Goal: Task Accomplishment & Management: Manage account settings

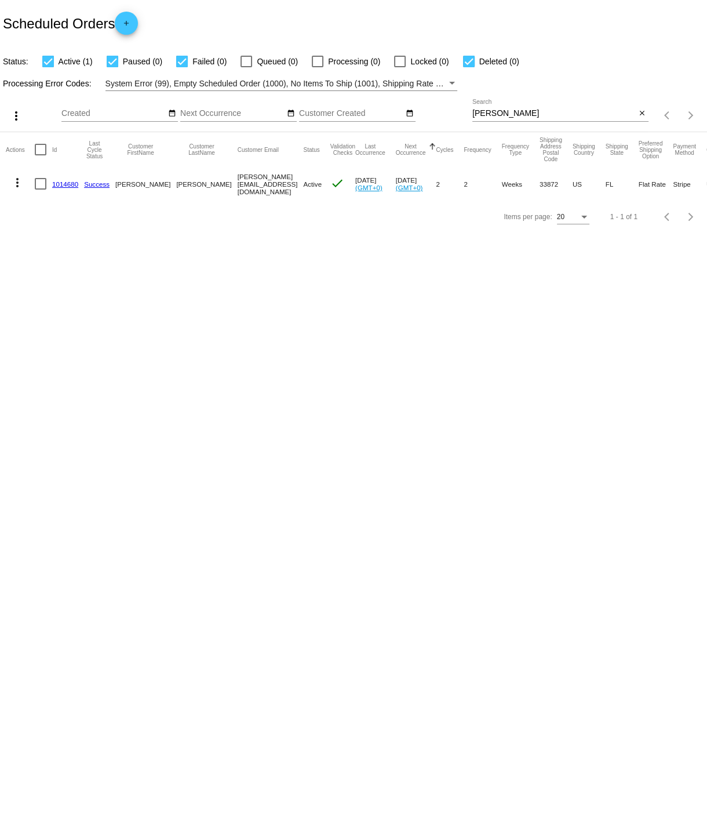
click at [499, 115] on input "[PERSON_NAME]" at bounding box center [554, 113] width 164 height 9
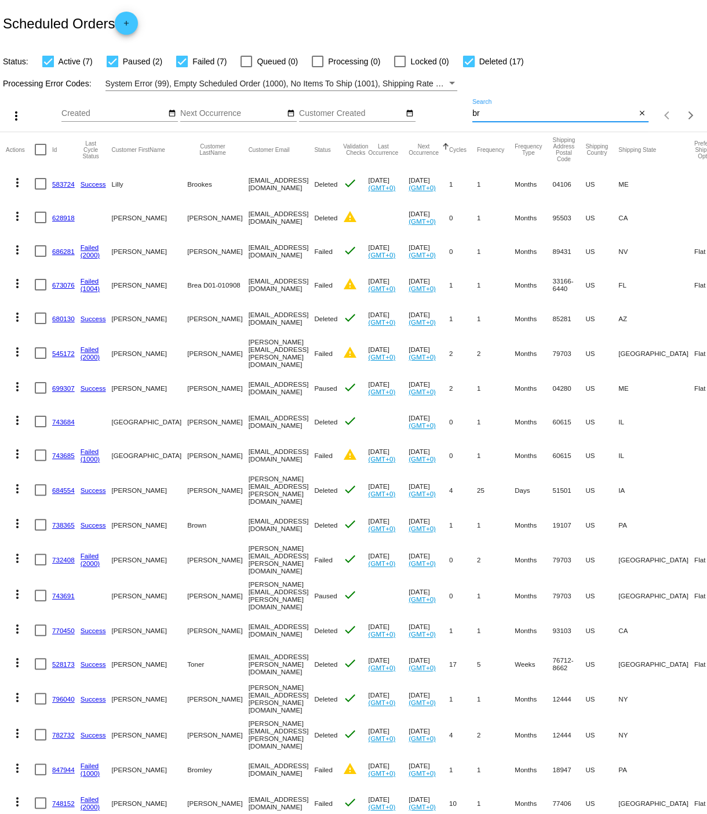
drag, startPoint x: 474, startPoint y: 115, endPoint x: 482, endPoint y: 115, distance: 8.7
click at [482, 115] on input "br" at bounding box center [554, 113] width 164 height 9
paste input "[EMAIL_ADDRESS][DOMAIN_NAME]"
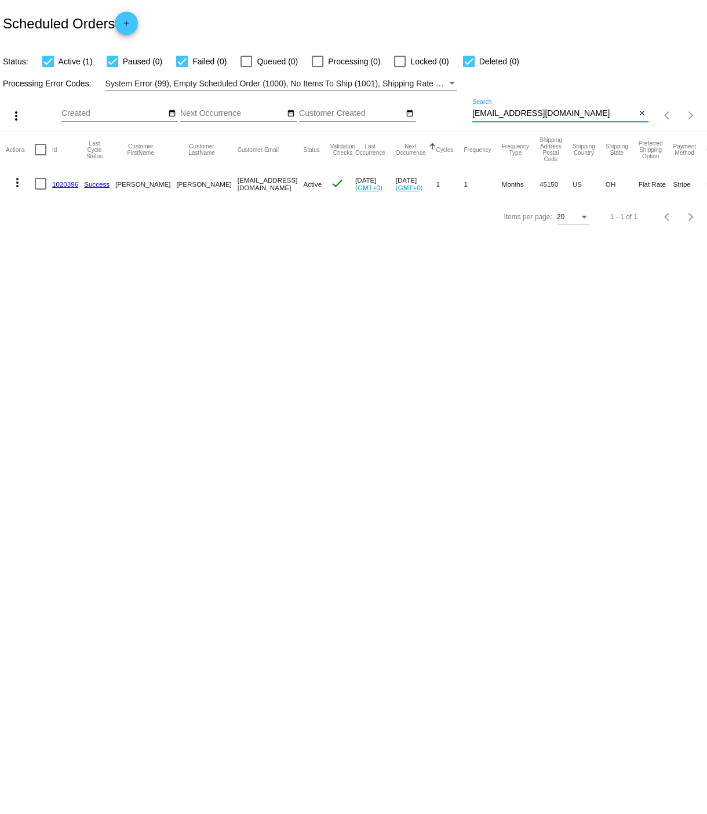
type input "[EMAIL_ADDRESS][DOMAIN_NAME]"
click at [64, 184] on link "1020396" at bounding box center [65, 184] width 26 height 8
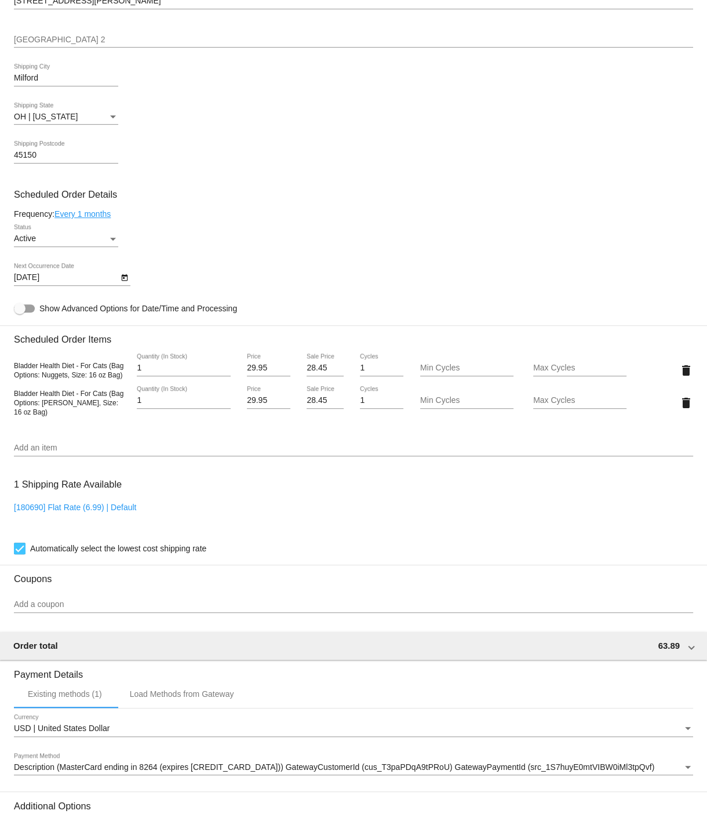
scroll to position [484, 0]
type input "2"
click at [224, 372] on input "2" at bounding box center [183, 367] width 93 height 9
click at [685, 409] on mat-icon "delete" at bounding box center [686, 402] width 14 height 14
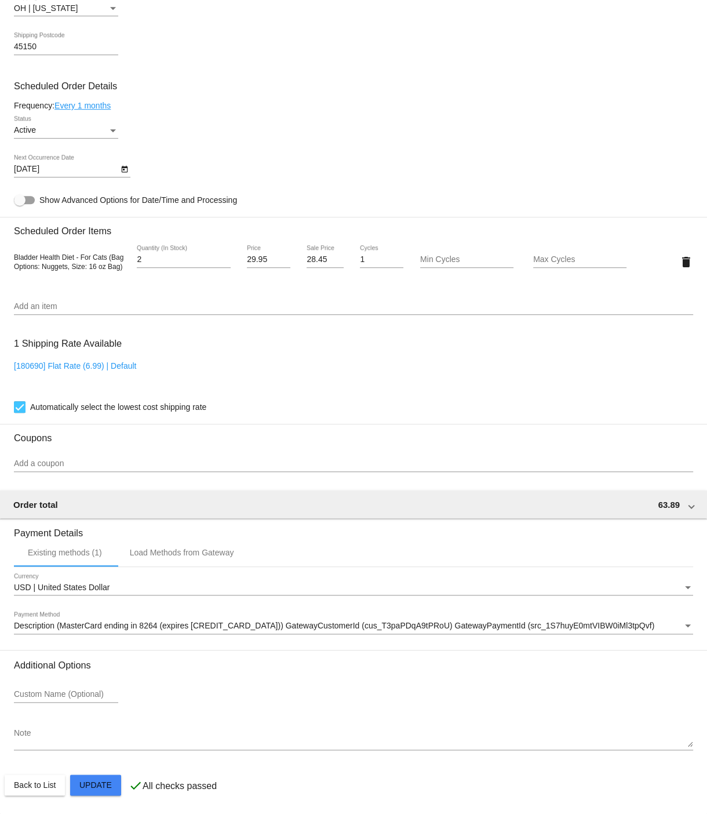
scroll to position [610, 0]
click at [99, 787] on mat-card "Customer 7131652: [PERSON_NAME] [EMAIL_ADDRESS][DOMAIN_NAME] Customer Shipping …" at bounding box center [353, 233] width 707 height 1159
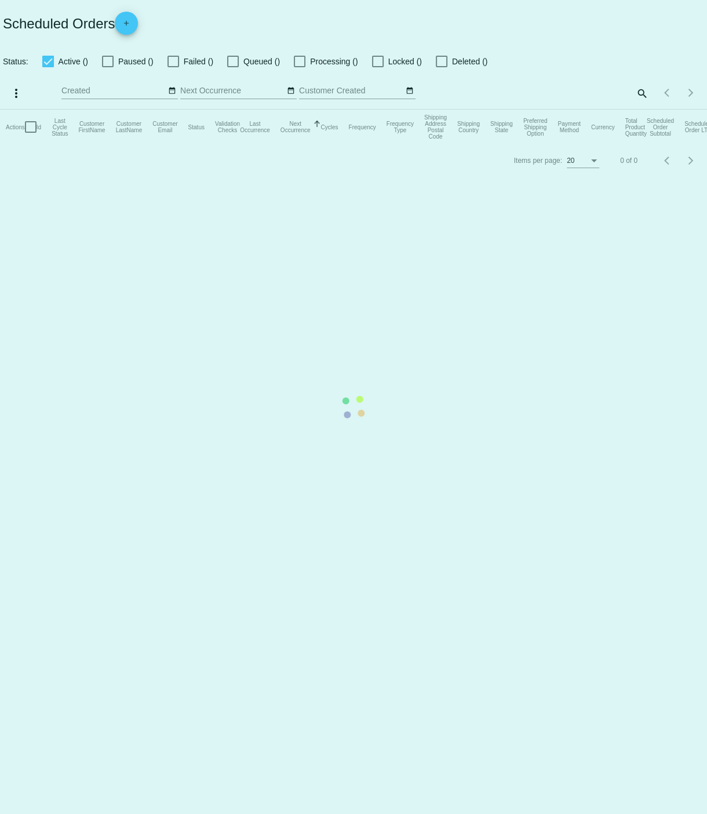
checkbox input "true"
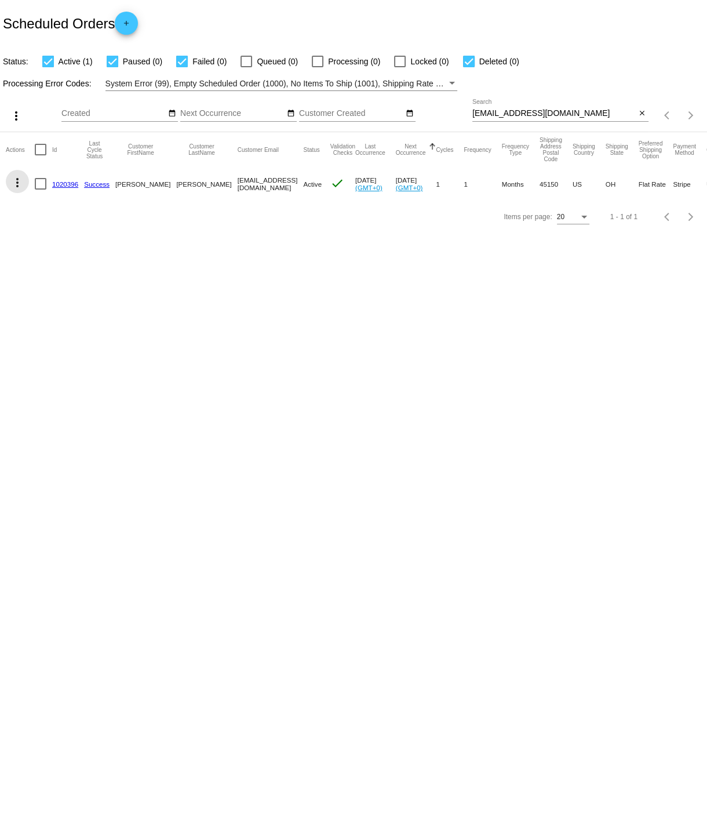
click at [17, 183] on mat-icon "more_vert" at bounding box center [17, 183] width 14 height 14
click at [61, 186] on div "info View Event Logs history View Cycles History cached Process Now edit View /…" at bounding box center [63, 255] width 115 height 170
drag, startPoint x: 271, startPoint y: 347, endPoint x: 269, endPoint y: 333, distance: 13.5
click at [271, 347] on div at bounding box center [353, 407] width 707 height 814
click at [63, 184] on link "1020396" at bounding box center [65, 184] width 26 height 8
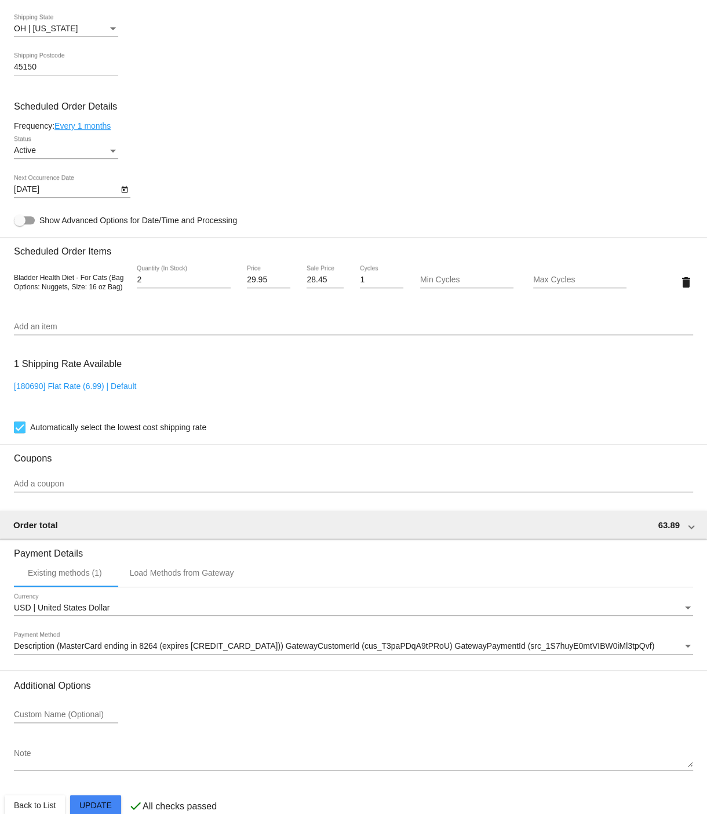
scroll to position [572, 0]
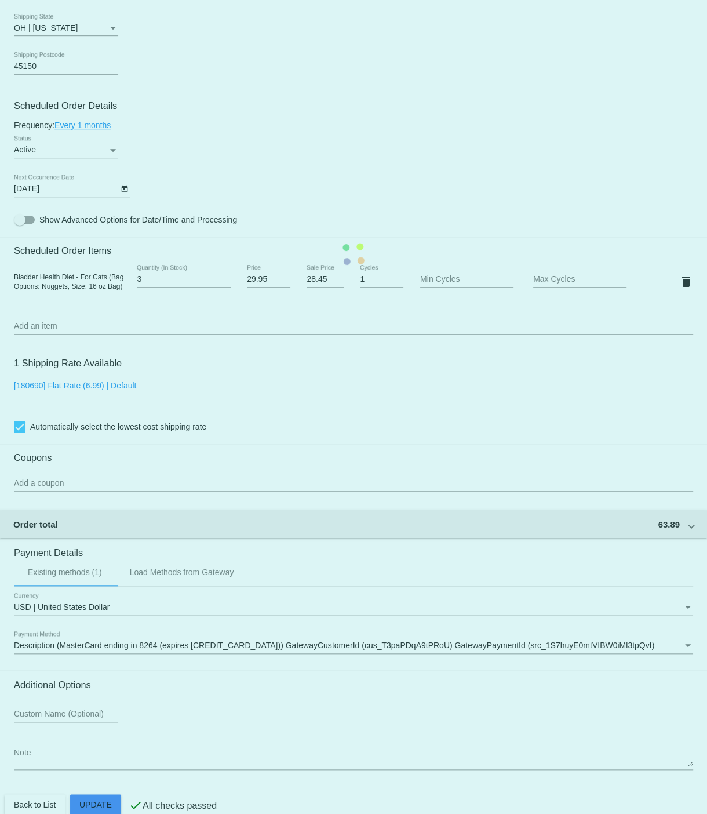
type input "3"
click at [225, 291] on mat-card "Customer 7131652: [PERSON_NAME] [EMAIL_ADDRESS][DOMAIN_NAME] Customer Shipping …" at bounding box center [353, 253] width 707 height 1159
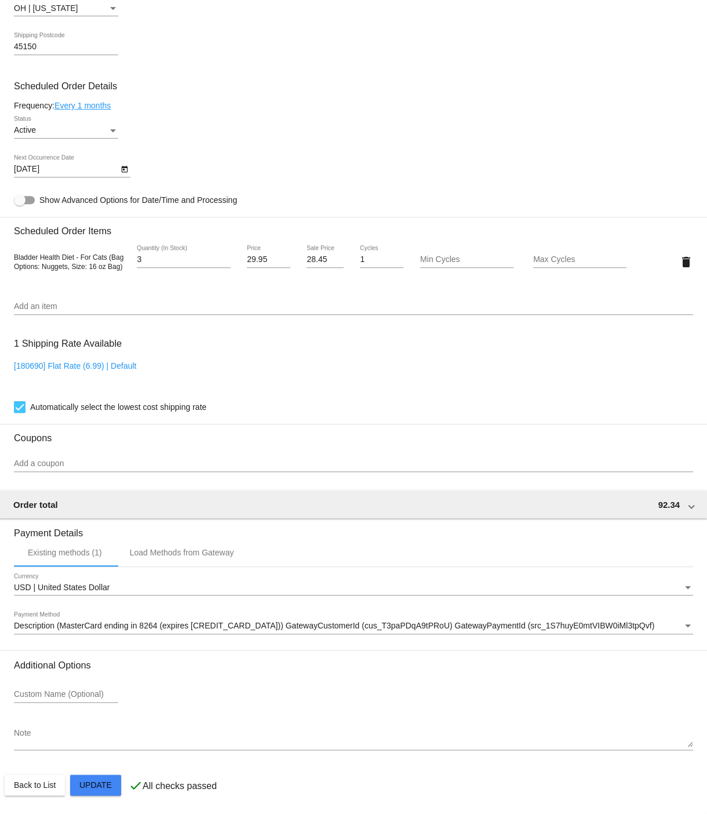
scroll to position [610, 0]
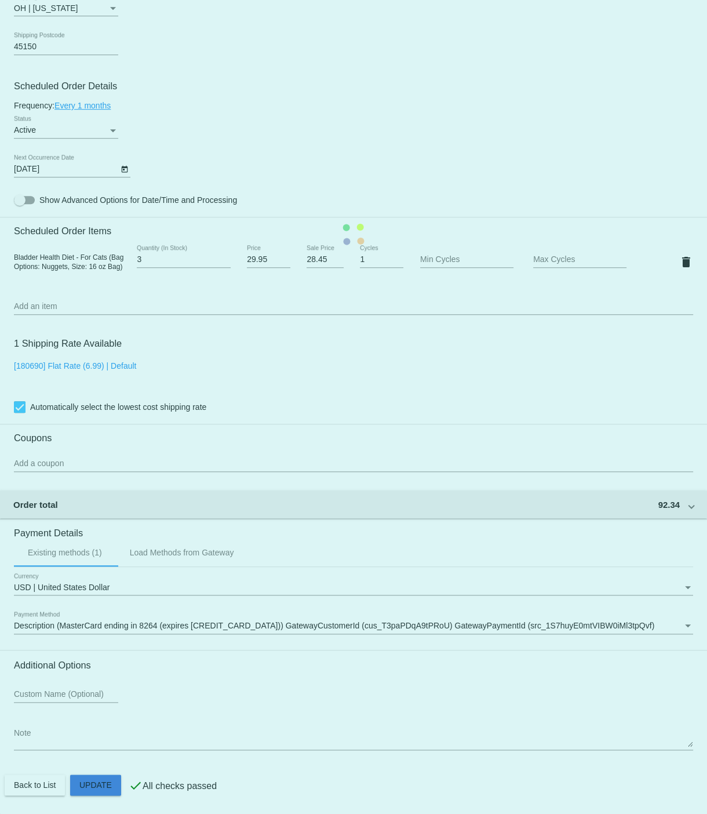
click at [97, 786] on mat-card "Customer 7131652: [PERSON_NAME] [EMAIL_ADDRESS][DOMAIN_NAME] Customer Shipping …" at bounding box center [353, 233] width 707 height 1159
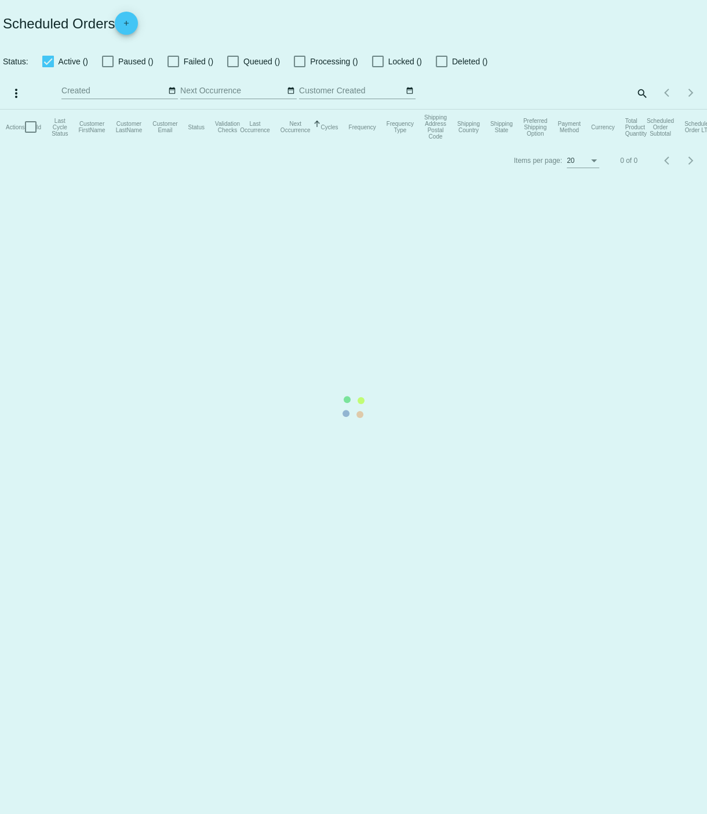
checkbox input "true"
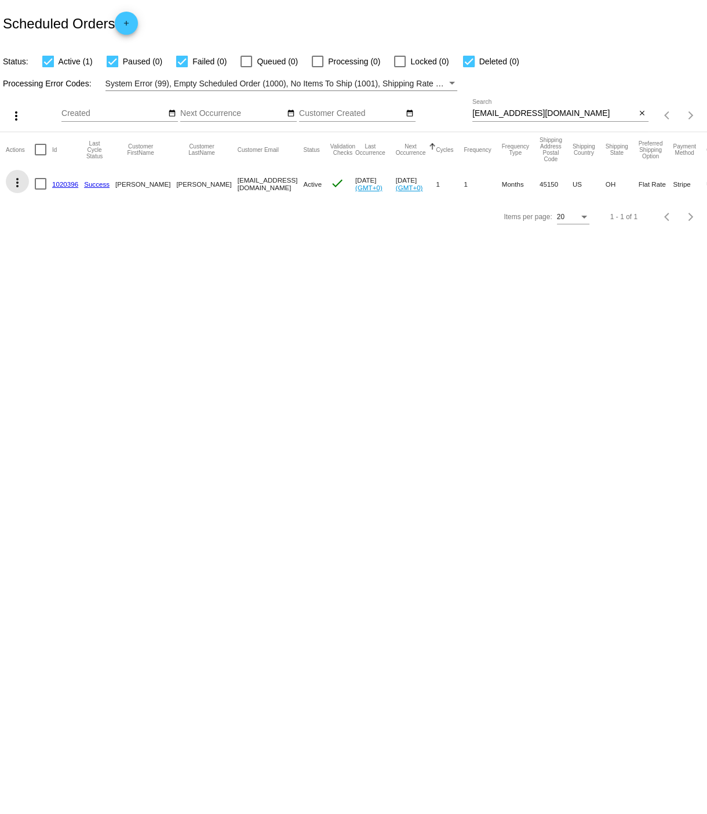
click at [18, 183] on mat-icon "more_vert" at bounding box center [17, 183] width 14 height 14
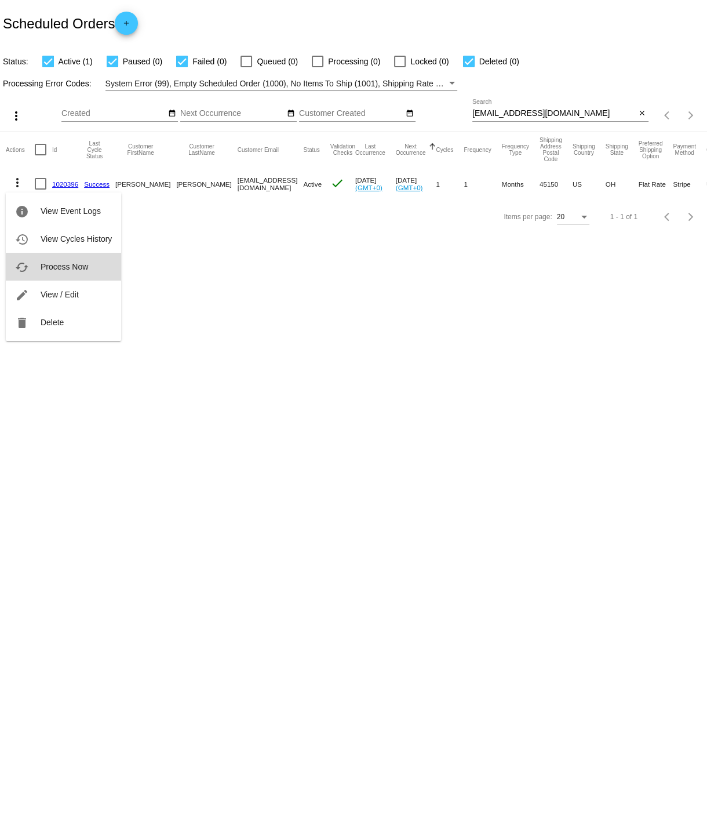
click at [49, 265] on span "Process Now" at bounding box center [65, 266] width 48 height 9
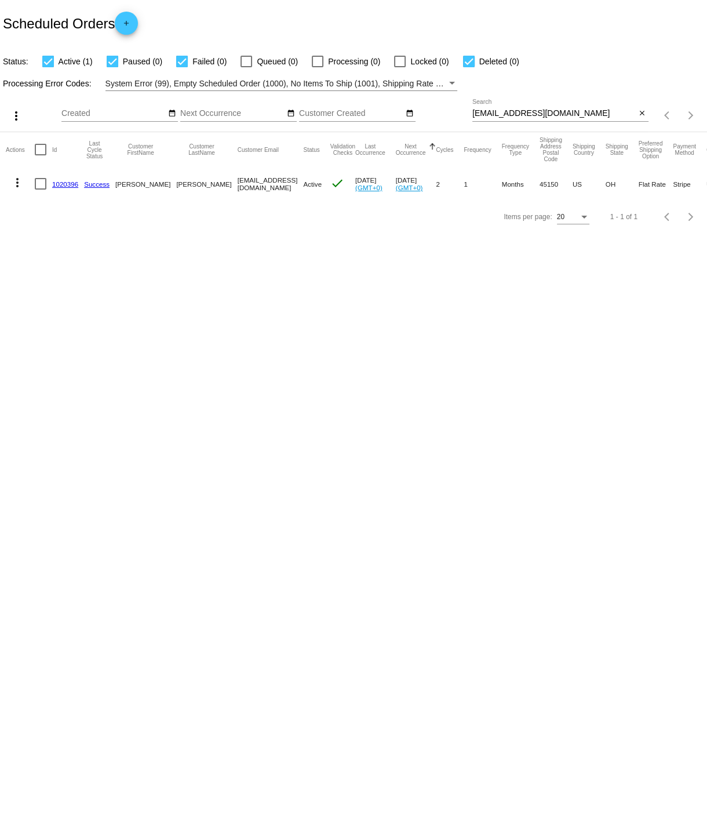
click at [61, 184] on link "1020396" at bounding box center [65, 184] width 26 height 8
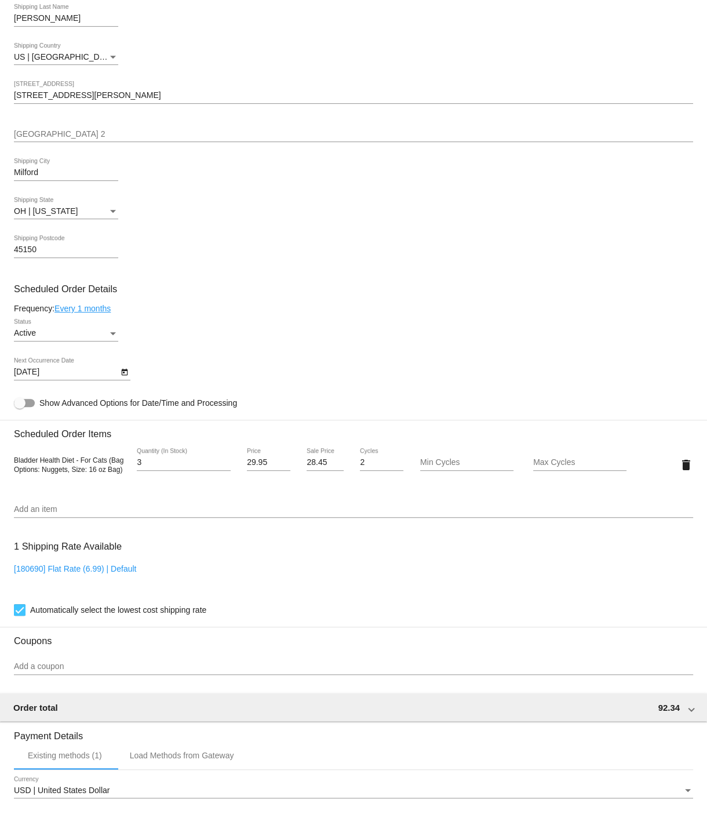
scroll to position [388, 0]
